Goal: Task Accomplishment & Management: Complete application form

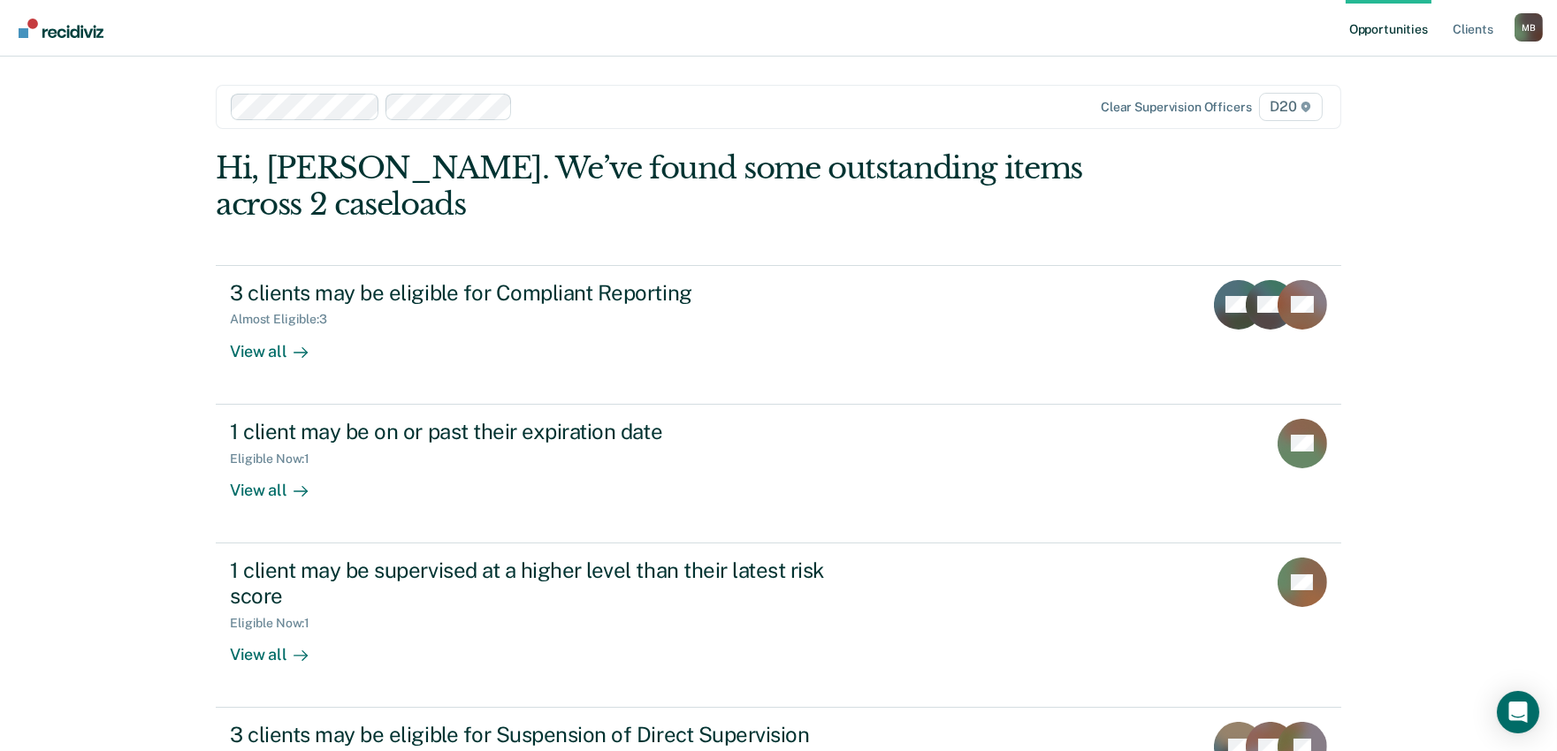
click at [571, 111] on div at bounding box center [758, 106] width 476 height 20
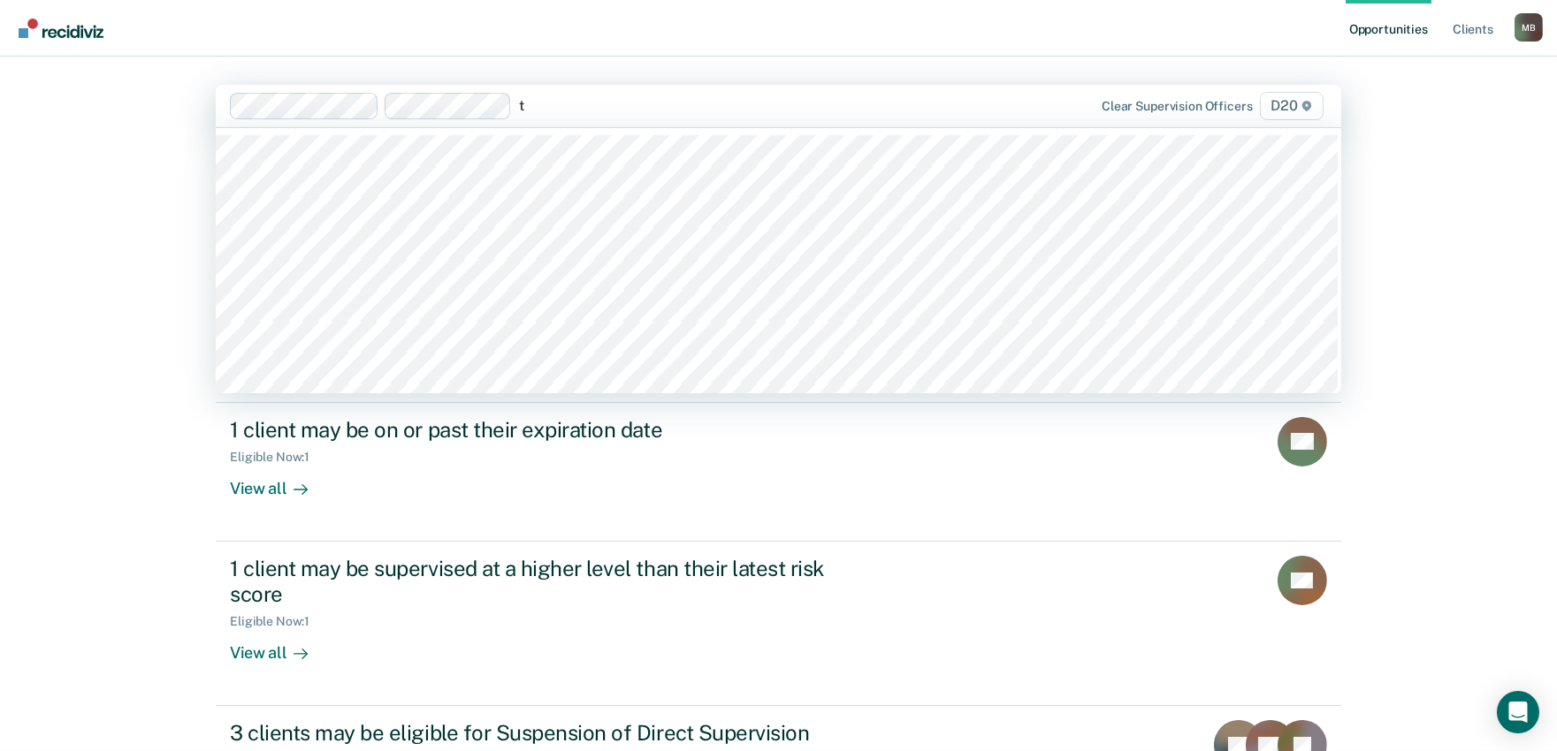
type input "to"
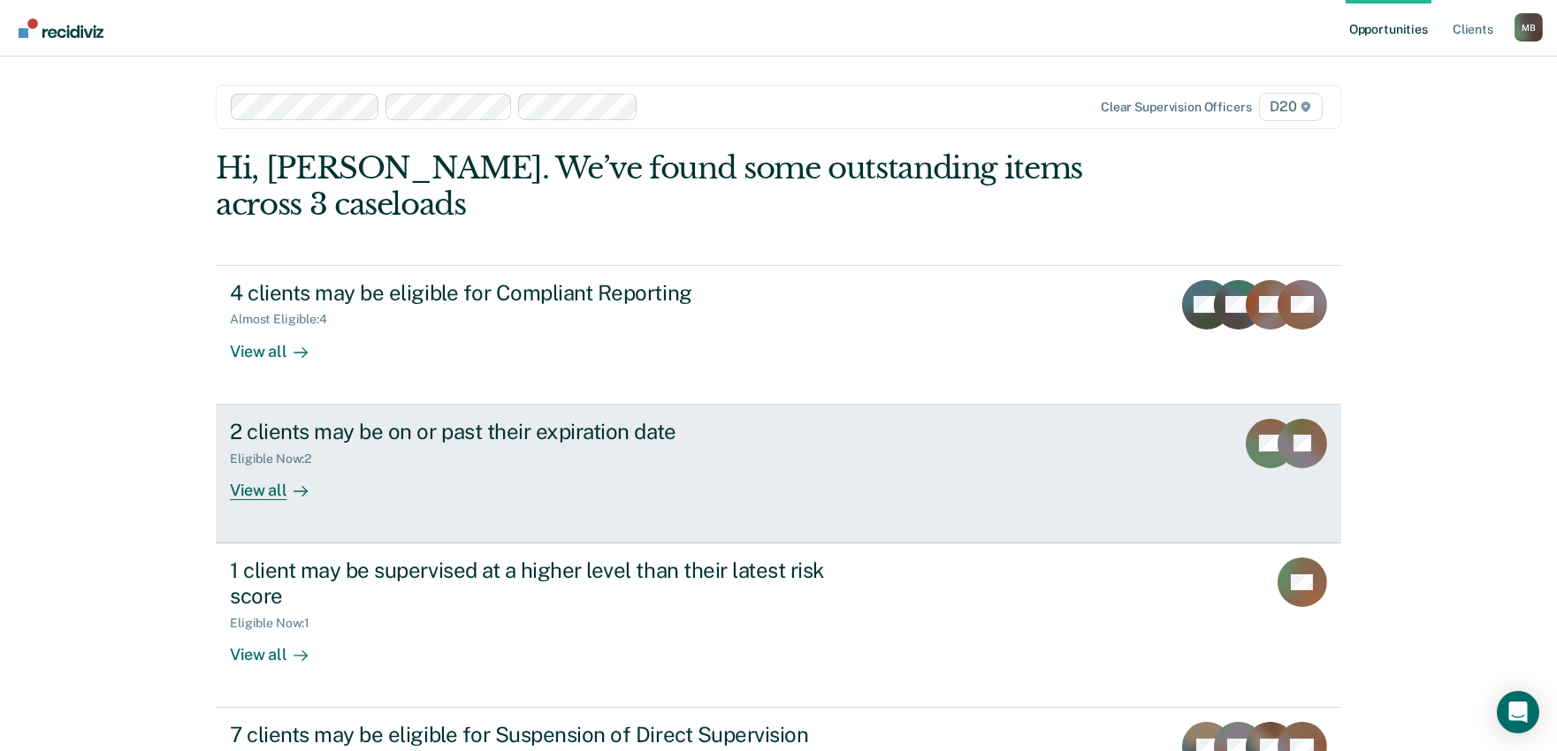
click at [383, 453] on div "Eligible Now : 2" at bounding box center [540, 456] width 621 height 22
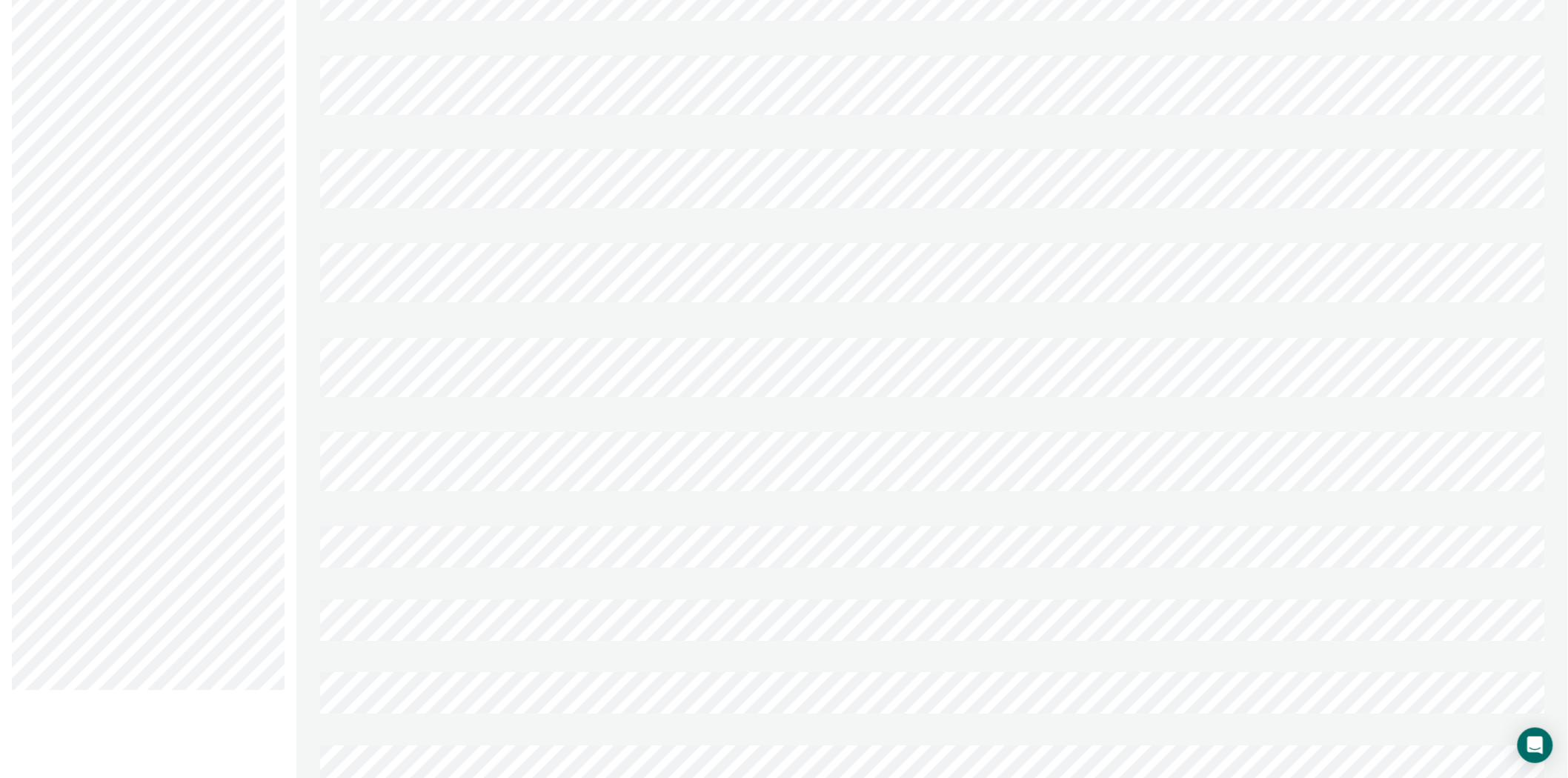
scroll to position [1053, 0]
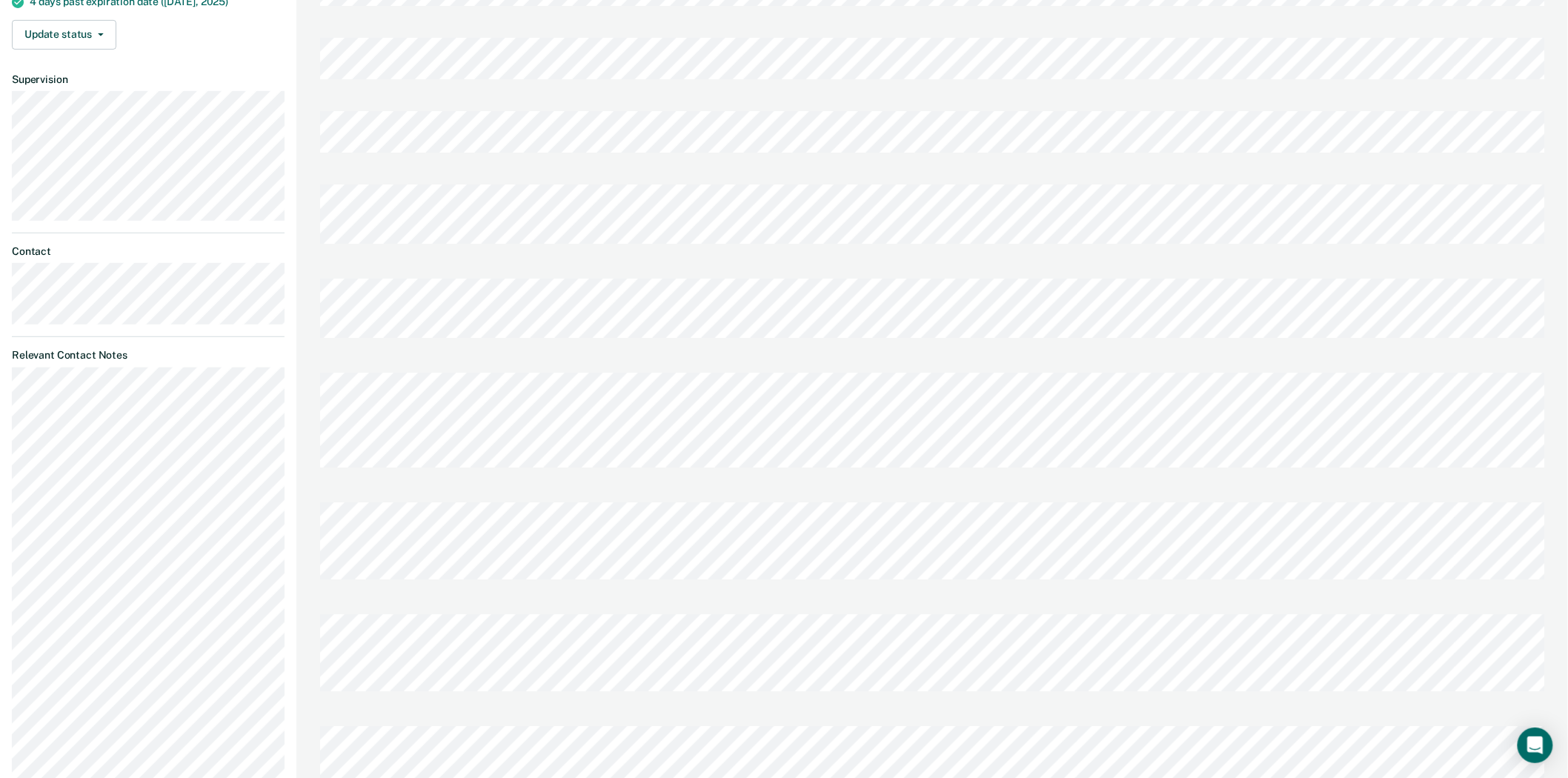
scroll to position [0, 0]
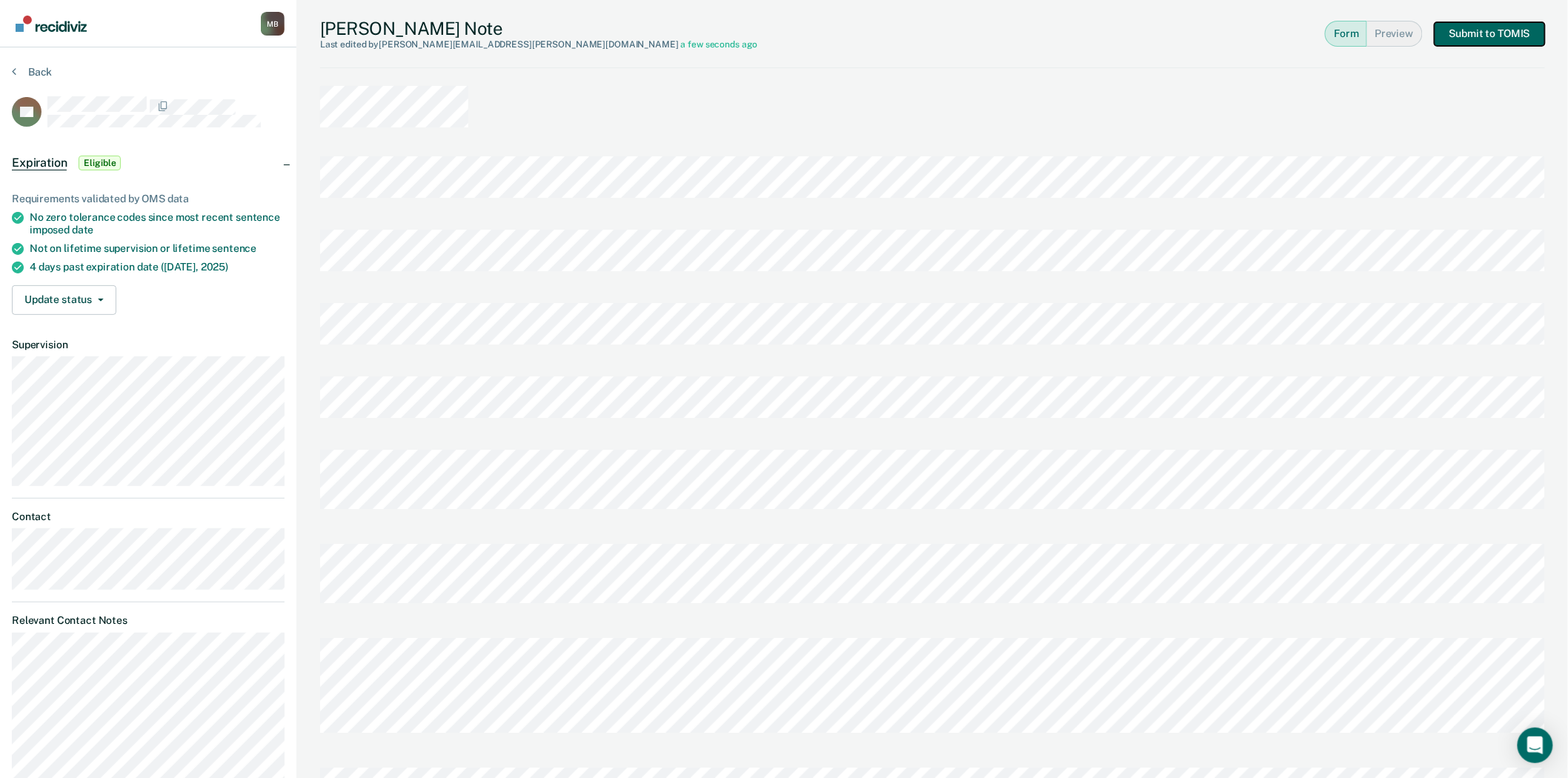
click at [1316, 34] on button "Submit to TOMIS" at bounding box center [1488, 34] width 110 height 23
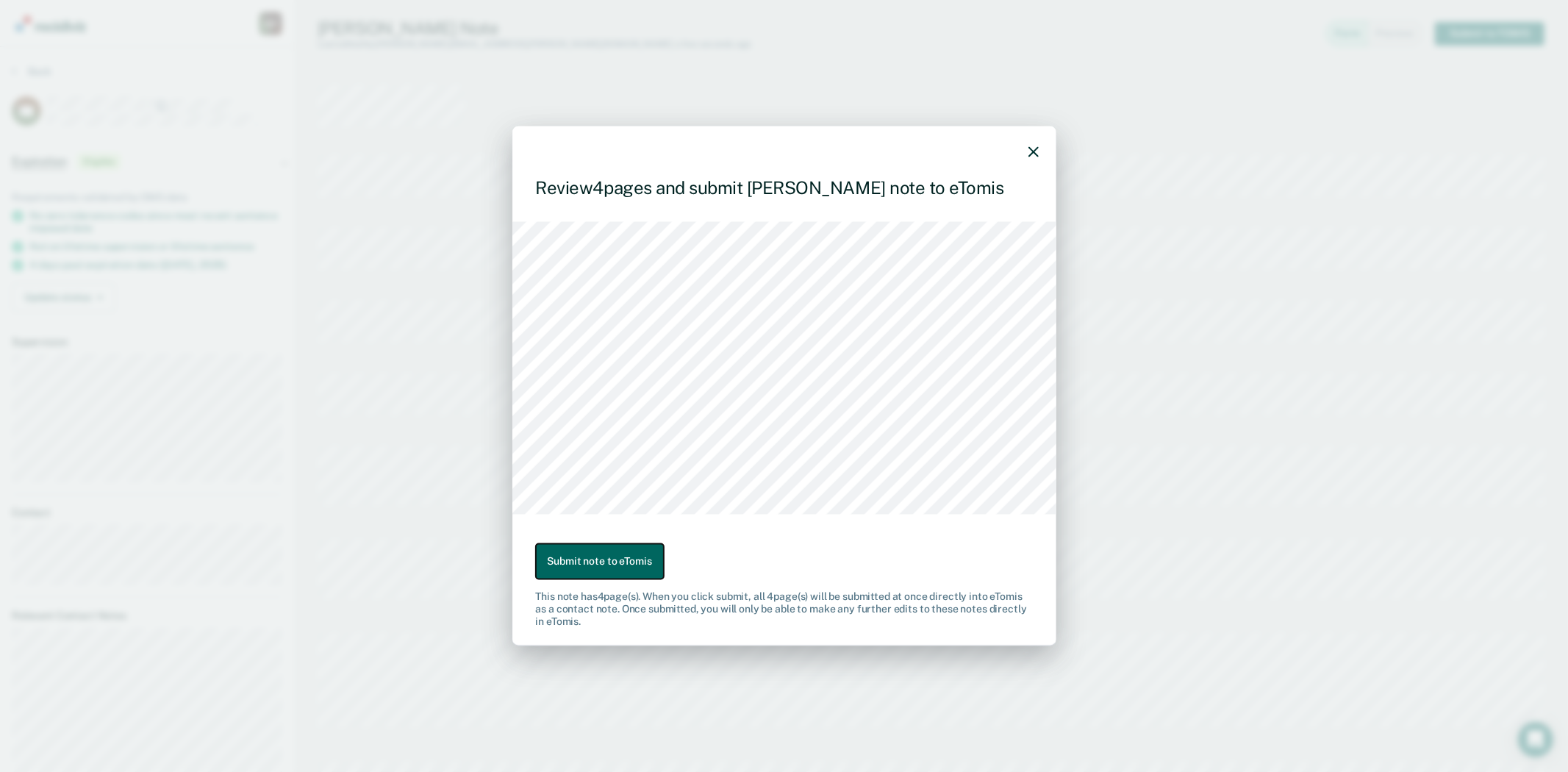
click at [629, 554] on button "Submit note to eTomis" at bounding box center [599, 561] width 128 height 36
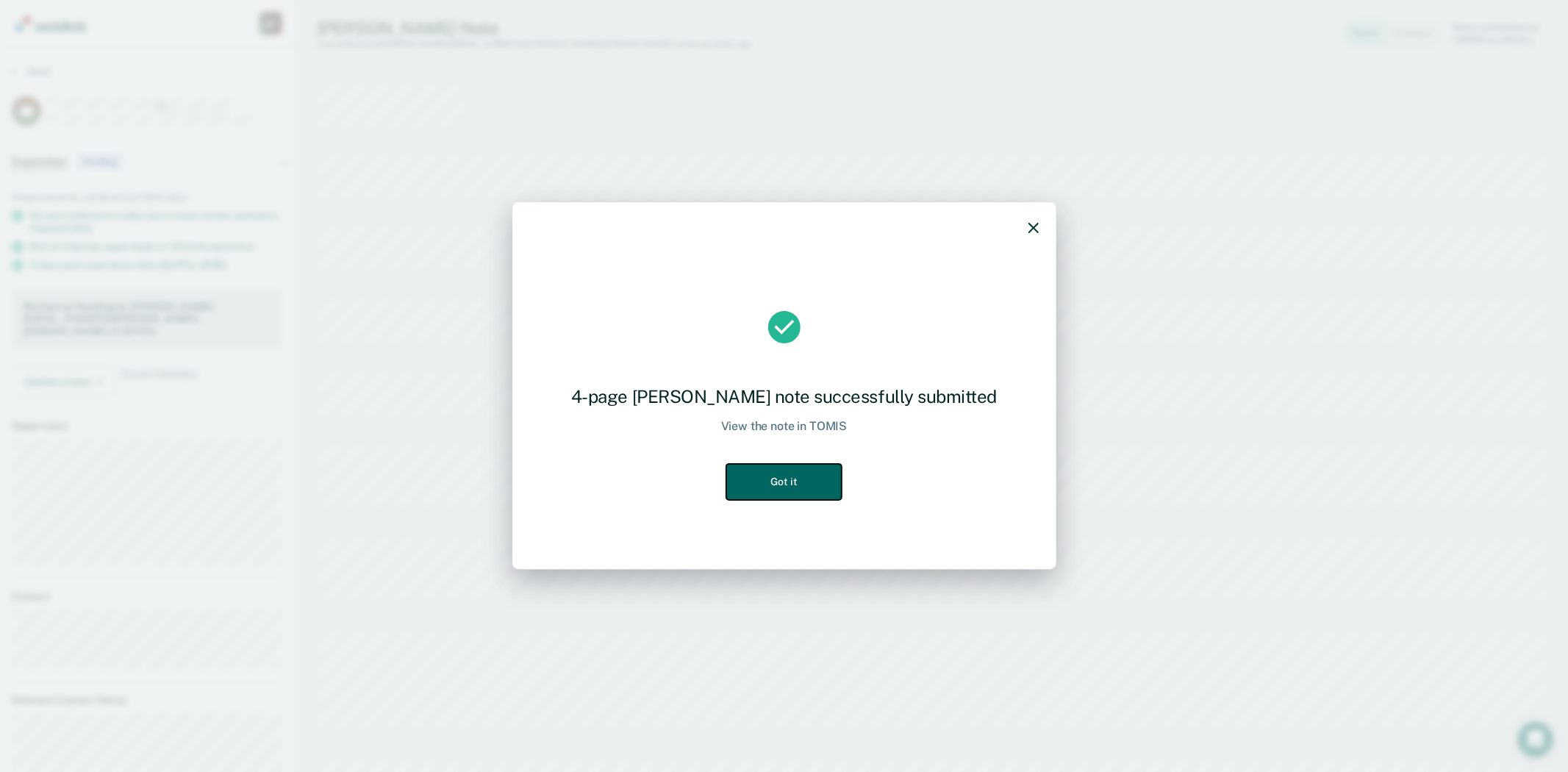
click at [752, 481] on button "Got it" at bounding box center [783, 482] width 115 height 36
